Goal: Task Accomplishment & Management: Complete application form

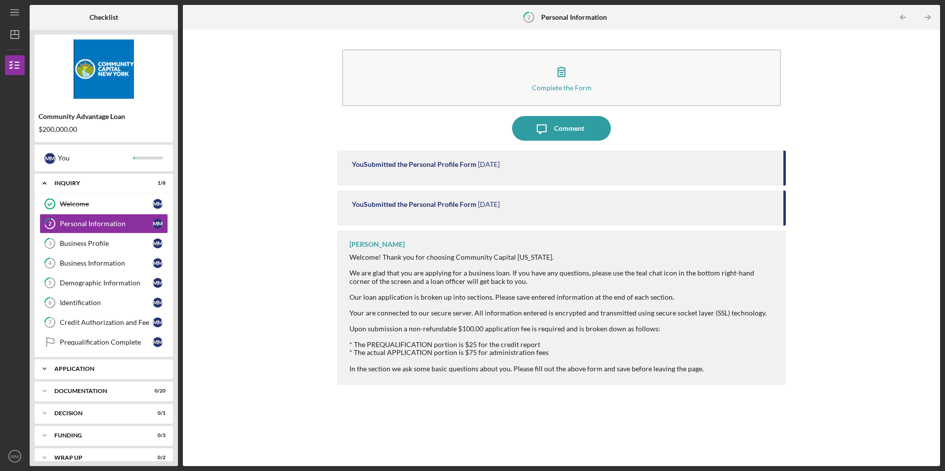
click at [109, 363] on div "Icon/Expander Application 0 / 6" at bounding box center [104, 369] width 138 height 20
click at [101, 385] on link "Terms, Fees & Signature Terms, Fees & Signature M M" at bounding box center [104, 390] width 128 height 20
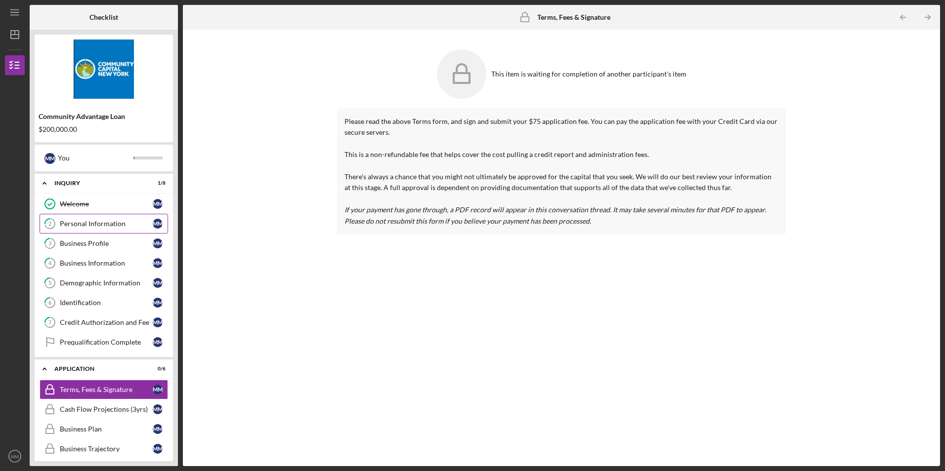
click at [78, 224] on div "Personal Information" at bounding box center [106, 224] width 93 height 8
